Goal: Task Accomplishment & Management: Complete application form

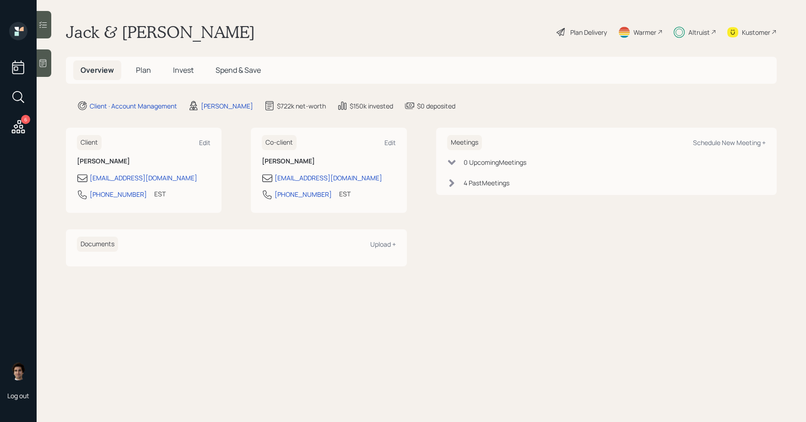
click at [147, 77] on h5 "Plan" at bounding box center [144, 70] width 30 height 20
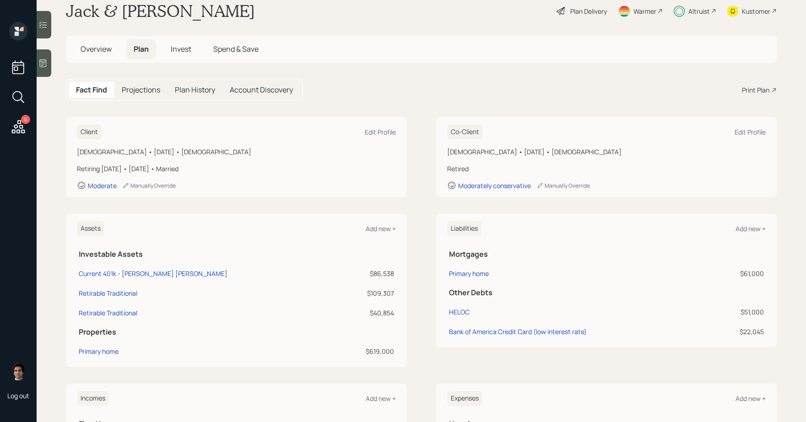
scroll to position [20, 0]
click at [194, 55] on h5 "Invest" at bounding box center [180, 51] width 35 height 20
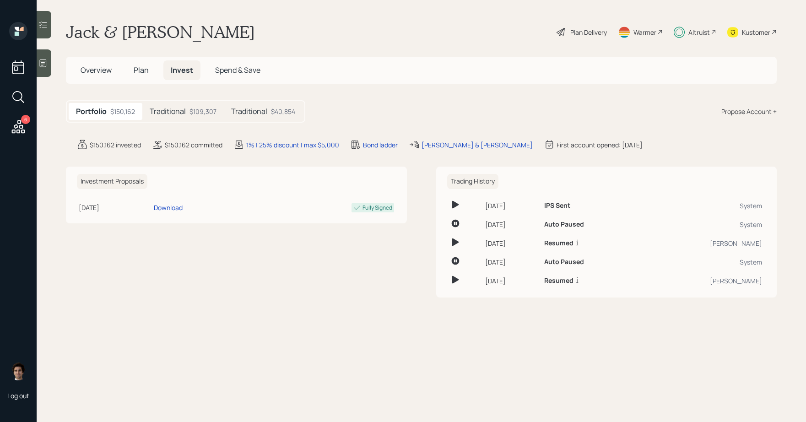
click at [682, 28] on 66 at bounding box center [679, 32] width 11 height 11
click at [152, 75] on h5 "Plan" at bounding box center [141, 70] width 30 height 20
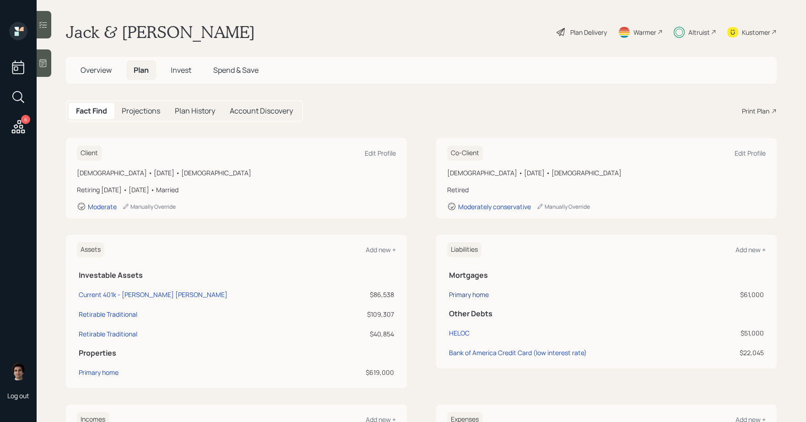
click at [485, 297] on div "Primary home" at bounding box center [469, 295] width 40 height 10
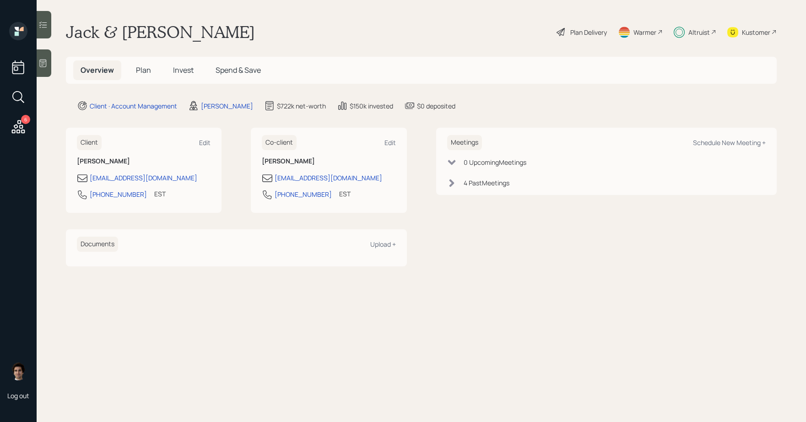
click at [152, 75] on h5 "Plan" at bounding box center [144, 70] width 30 height 20
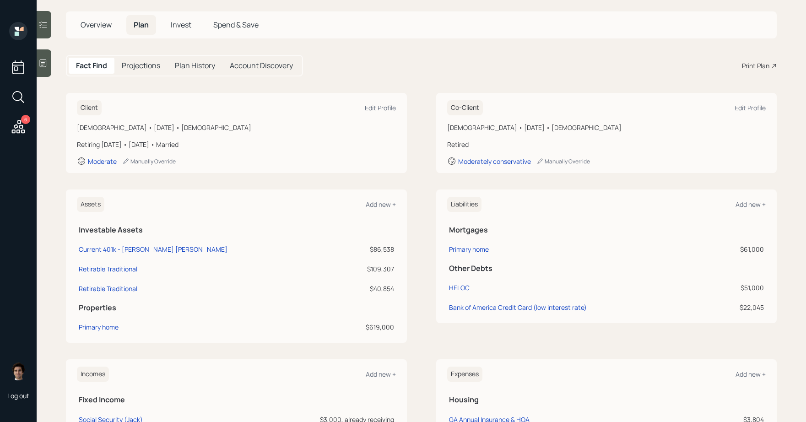
scroll to position [45, 0]
drag, startPoint x: 151, startPoint y: 267, endPoint x: 80, endPoint y: 269, distance: 70.9
click at [80, 269] on div "Retirable Traditional" at bounding box center [209, 269] width 260 height 10
